Goal: Information Seeking & Learning: Learn about a topic

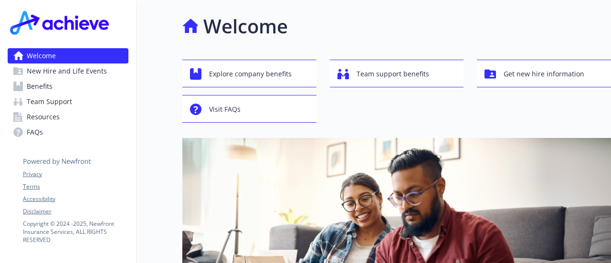
click at [35, 84] on span "Benefits" at bounding box center [40, 86] width 26 height 15
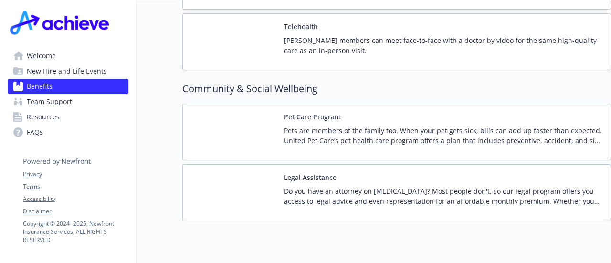
scroll to position [1989, 0]
